Goal: Information Seeking & Learning: Learn about a topic

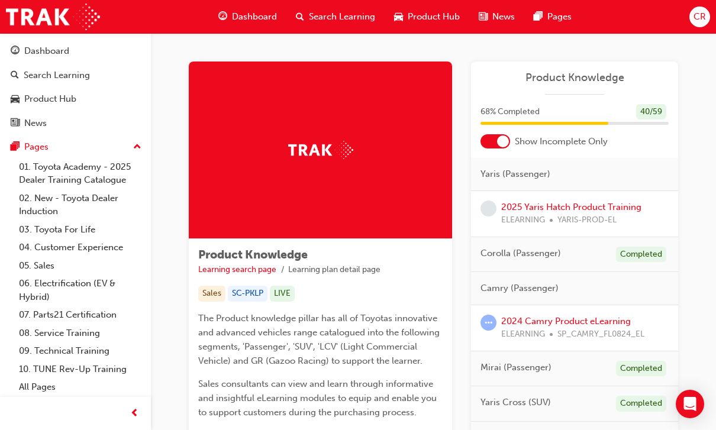
click at [61, 46] on div "Dashboard" at bounding box center [46, 51] width 45 height 14
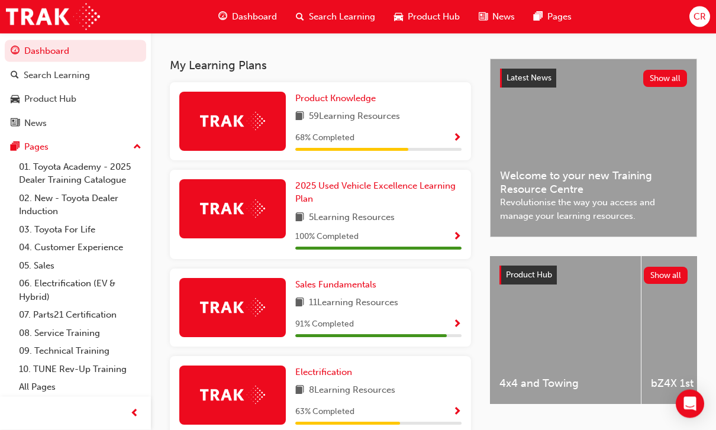
scroll to position [248, 0]
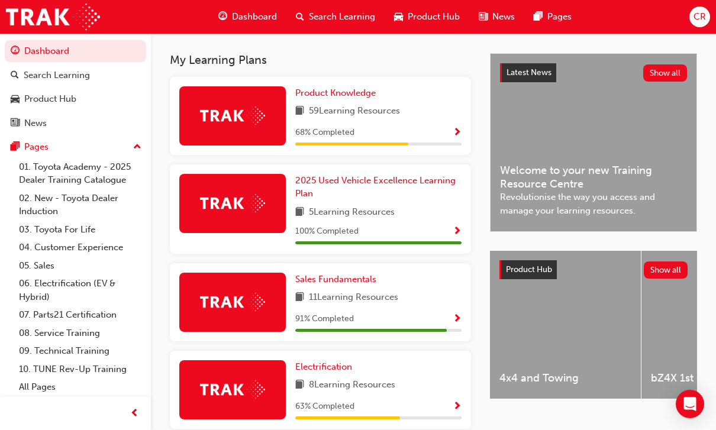
click at [367, 282] on link "Sales Fundamentals" at bounding box center [338, 280] width 86 height 14
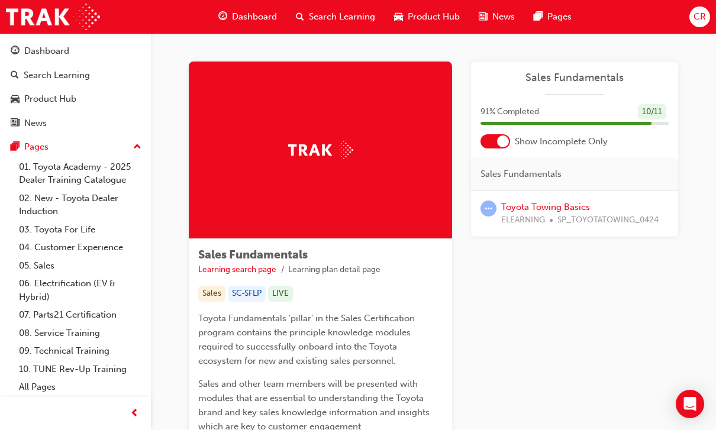
click at [493, 214] on span "SP_TOYOTATOWING_0424" at bounding box center [607, 221] width 101 height 14
click at [493, 209] on link "Toyota Towing Basics" at bounding box center [545, 207] width 89 height 11
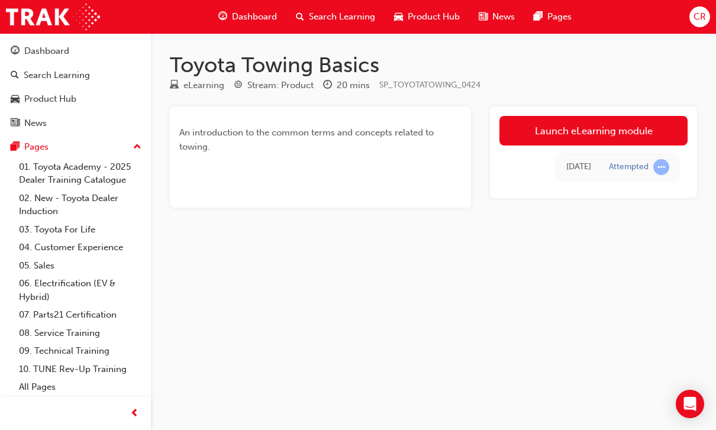
click at [493, 126] on link "Launch eLearning module" at bounding box center [593, 131] width 188 height 30
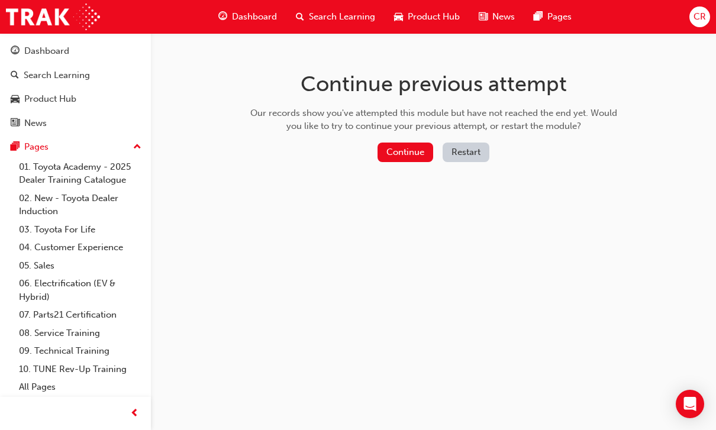
click at [402, 148] on button "Continue" at bounding box center [406, 153] width 56 height 20
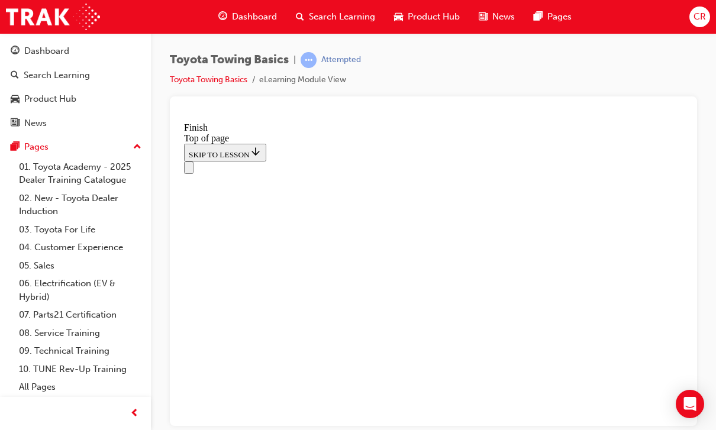
scroll to position [273, 0]
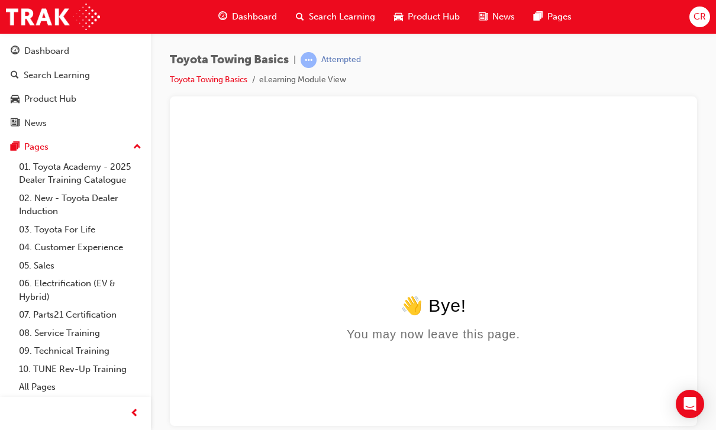
scroll to position [0, 0]
click at [54, 56] on div "Dashboard" at bounding box center [46, 51] width 45 height 14
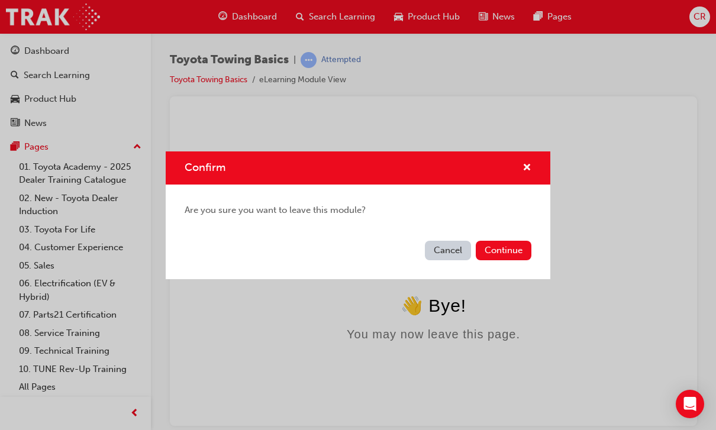
click at [493, 250] on button "Continue" at bounding box center [504, 251] width 56 height 20
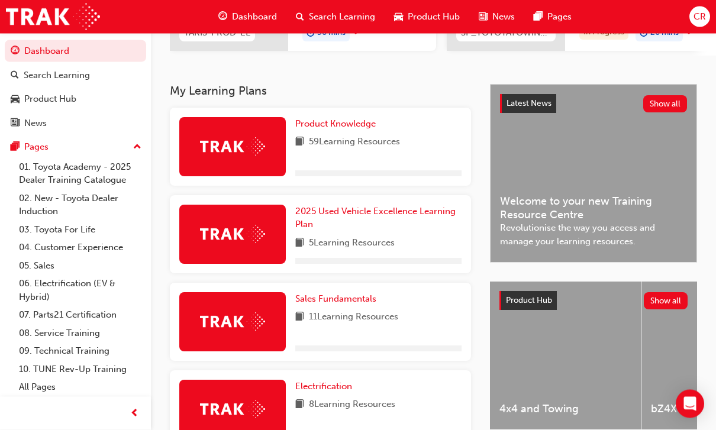
scroll to position [219, 0]
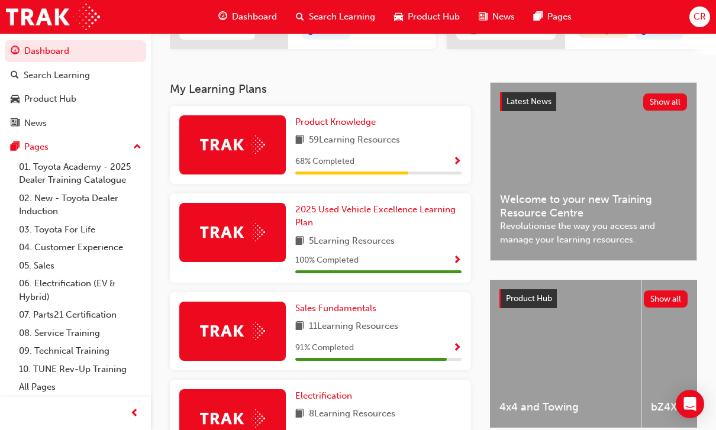
click at [434, 320] on div "11 Learning Resources" at bounding box center [378, 327] width 166 height 15
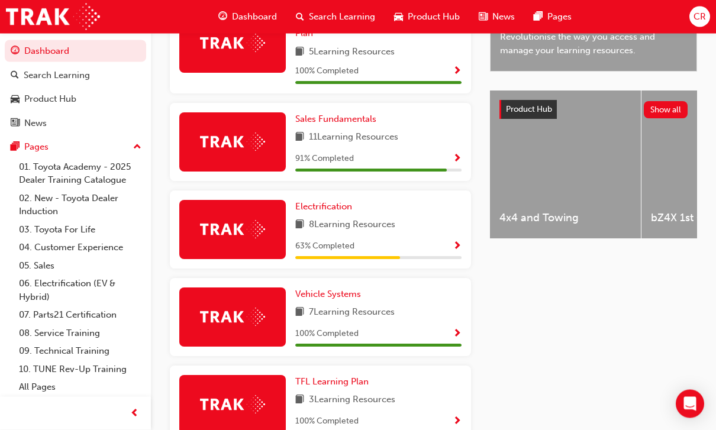
scroll to position [407, 0]
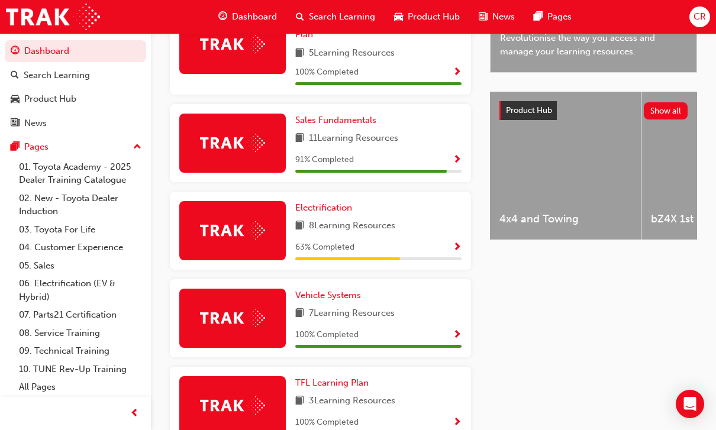
click at [338, 204] on span "Electrification" at bounding box center [323, 207] width 57 height 11
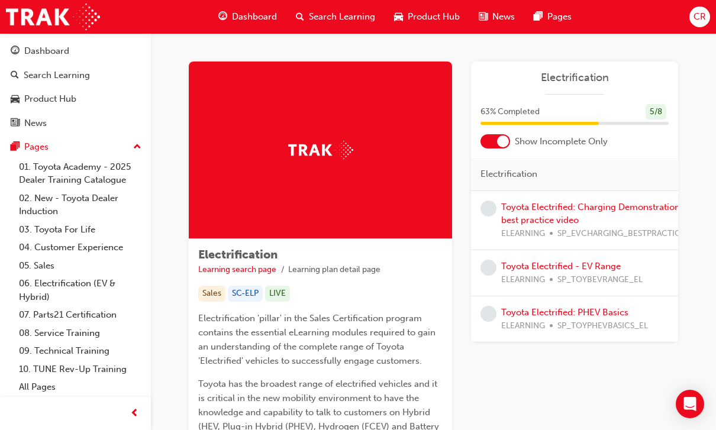
click at [493, 210] on link "Toyota Electrified: Charging Demonstration best practice video" at bounding box center [590, 214] width 179 height 24
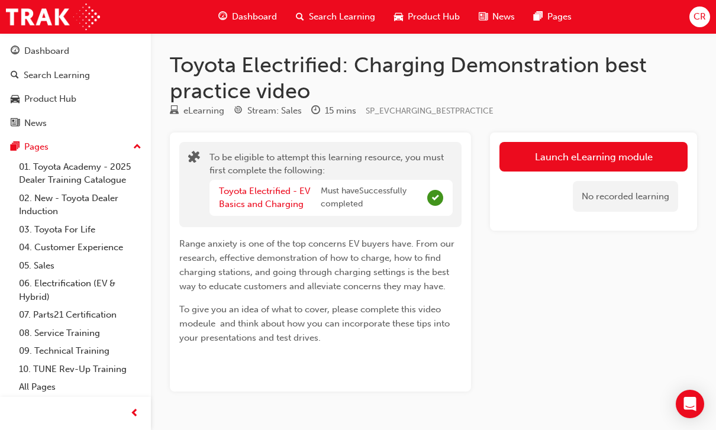
click at [493, 152] on link "Launch eLearning module" at bounding box center [593, 157] width 188 height 30
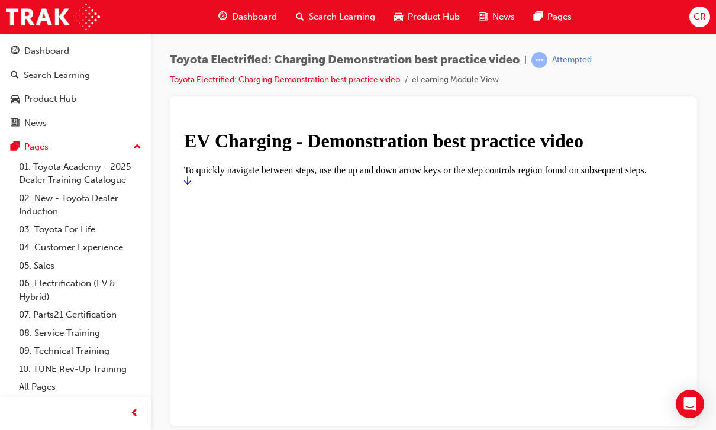
click at [191, 185] on icon "Start" at bounding box center [187, 179] width 7 height 9
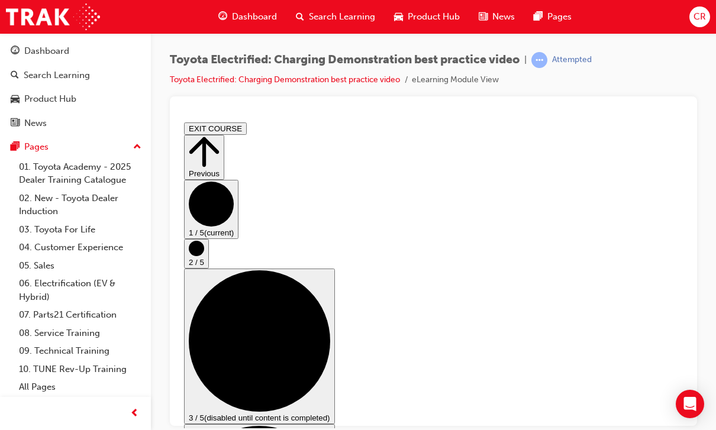
scroll to position [16, 0]
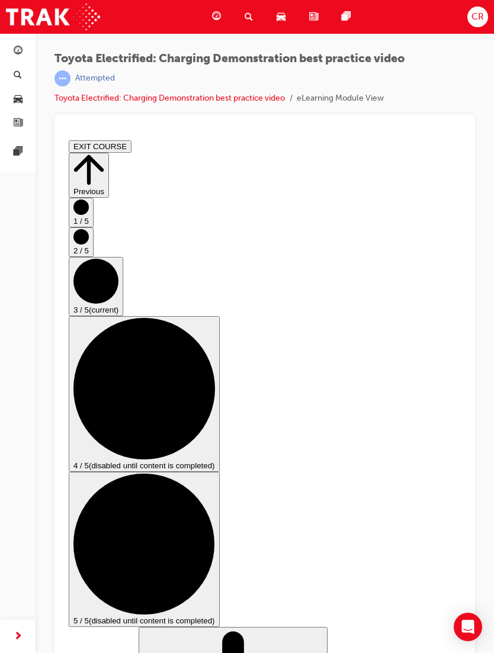
scroll to position [76, 0]
checkbox input "true"
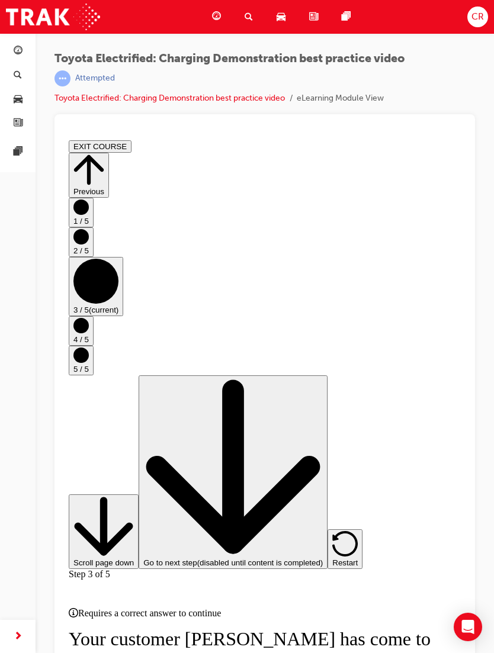
scroll to position [83, 0]
checkbox input "true"
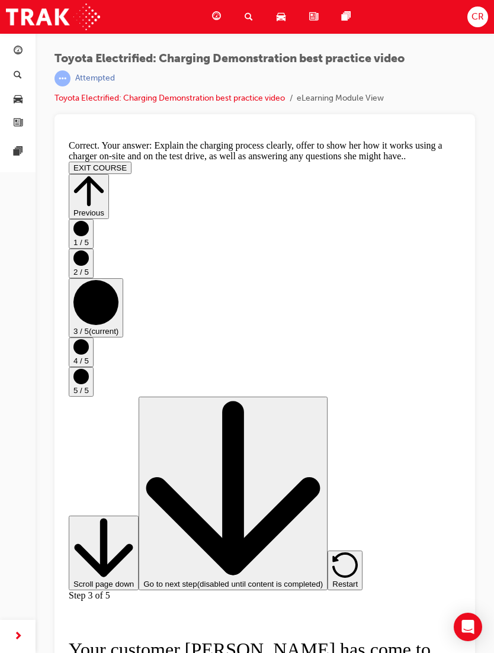
scroll to position [112, 0]
click at [134, 578] on icon "Step controls" at bounding box center [103, 547] width 60 height 60
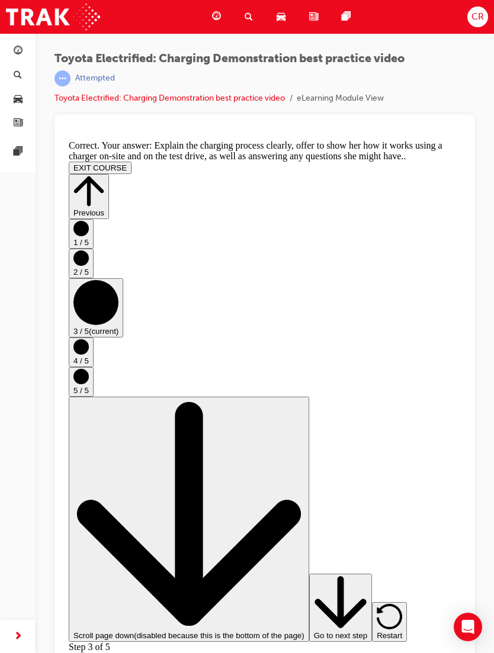
scroll to position [195, 0]
click at [337, 628] on icon "Step controls" at bounding box center [340, 602] width 7 height 52
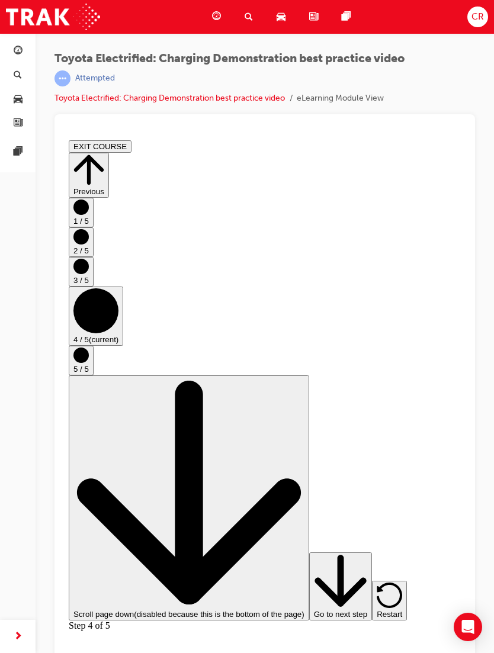
scroll to position [15, 0]
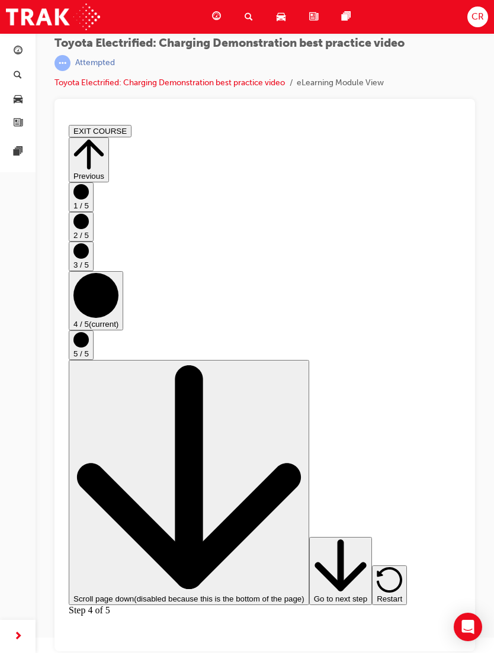
click at [337, 592] on icon "Step controls" at bounding box center [340, 566] width 7 height 52
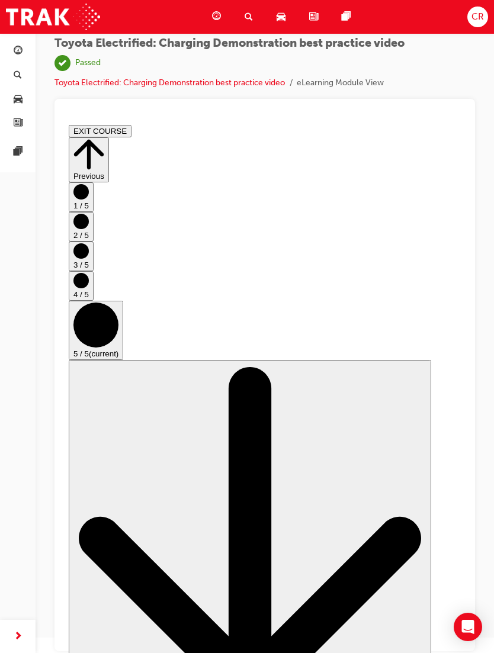
scroll to position [88, 0]
